Goal: Check status: Check status

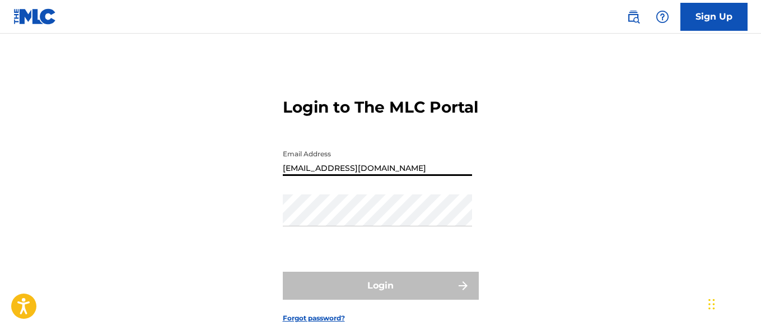
type input "[EMAIL_ADDRESS][DOMAIN_NAME]"
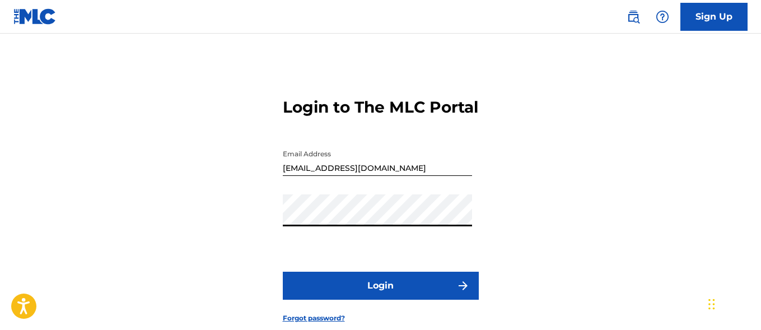
click at [380, 300] on button "Login" at bounding box center [381, 286] width 196 height 28
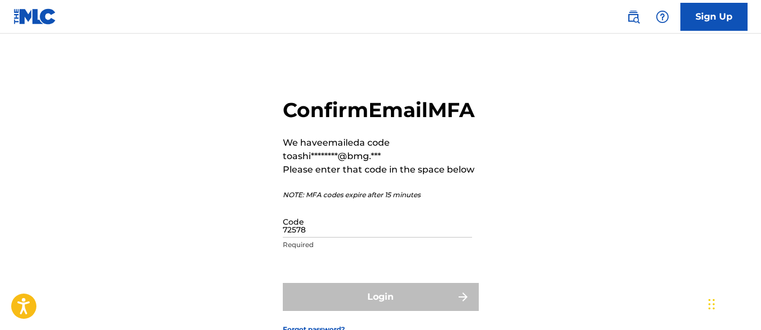
type input "725784"
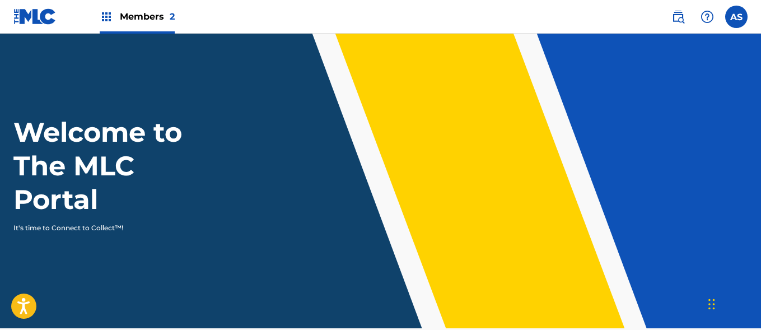
click at [106, 17] on img at bounding box center [106, 16] width 13 height 13
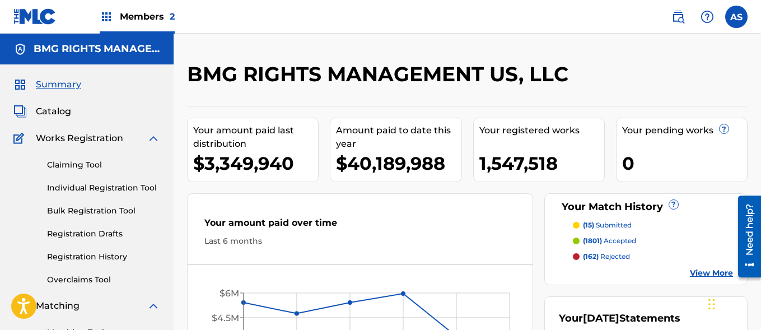
scroll to position [243, 0]
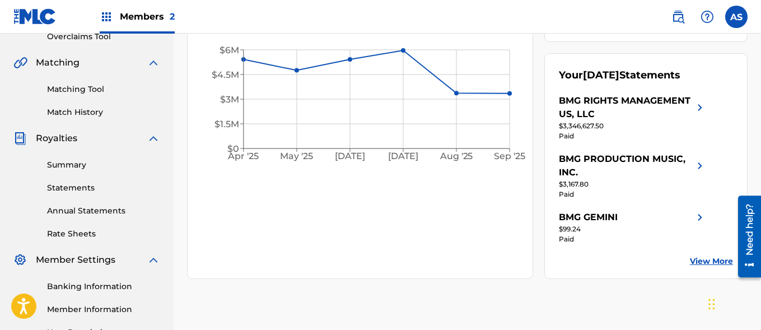
click at [104, 165] on link "Summary" at bounding box center [103, 165] width 113 height 12
